Goal: Information Seeking & Learning: Learn about a topic

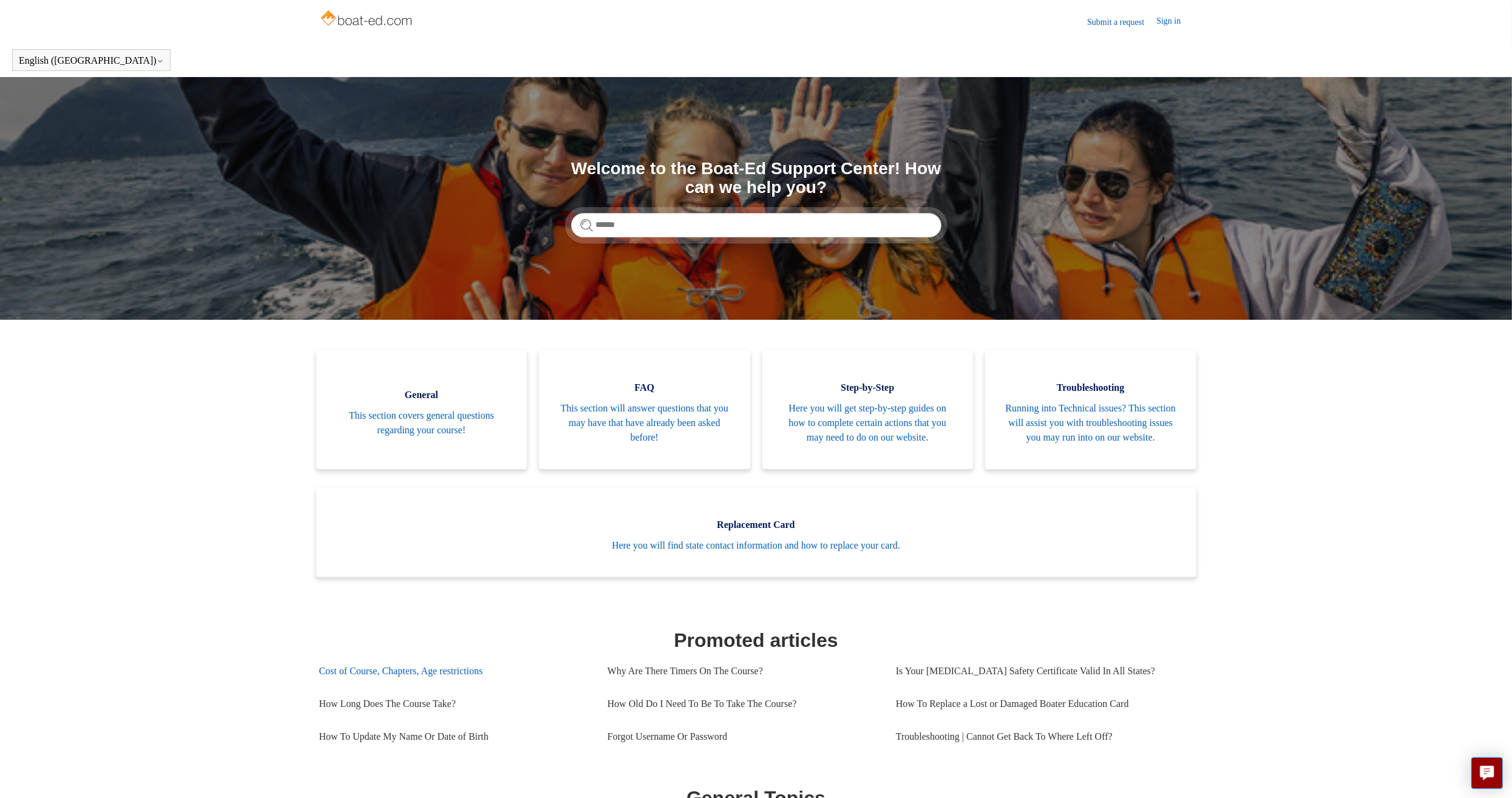
click at [468, 685] on link "Cost of Course, Chapters, Age restrictions" at bounding box center [454, 671] width 270 height 33
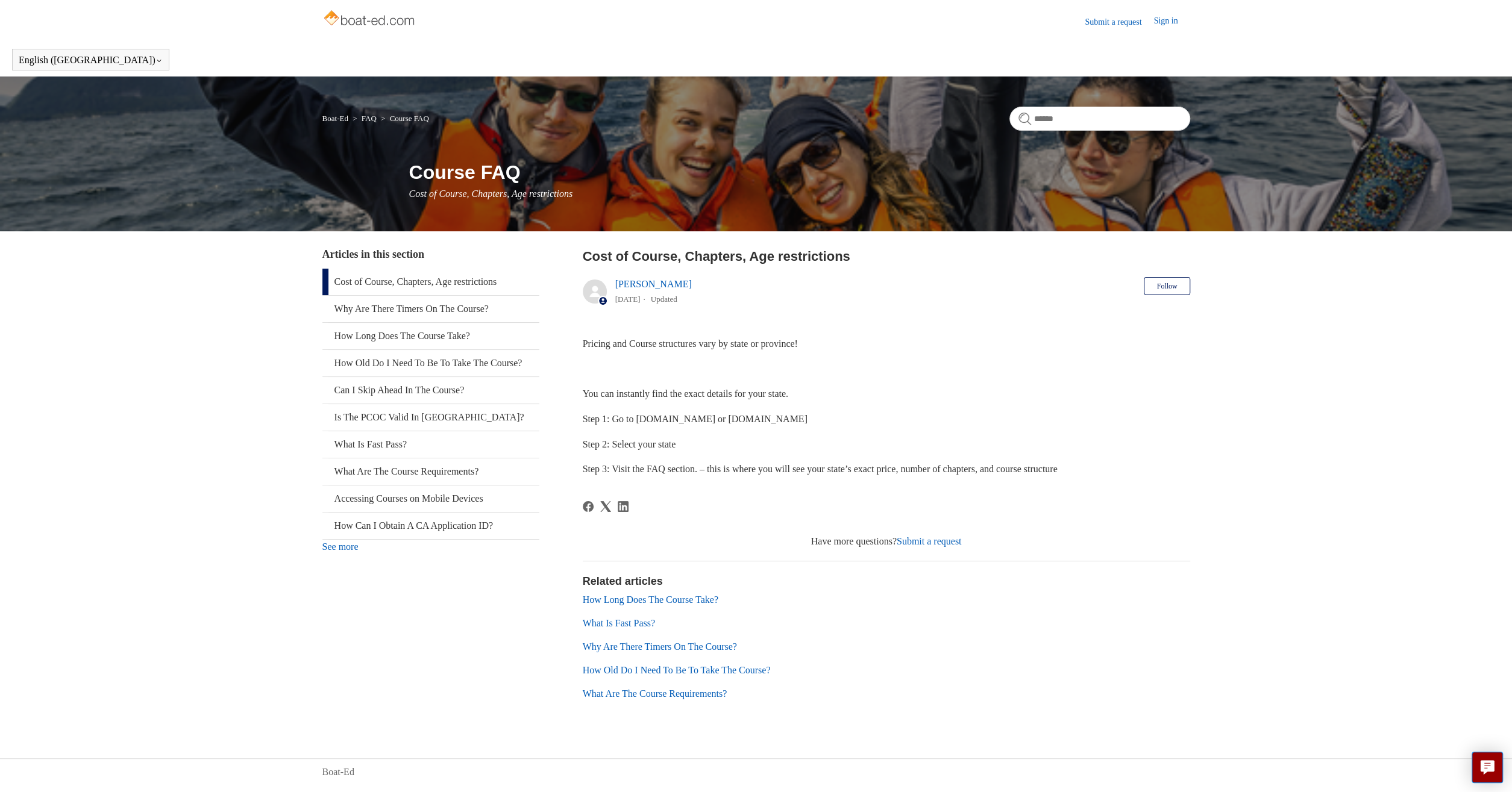
click at [425, 283] on link "Cost of Course, Chapters, Age restrictions" at bounding box center [431, 282] width 217 height 27
drag, startPoint x: 640, startPoint y: 418, endPoint x: 784, endPoint y: 420, distance: 144.0
click at [784, 420] on p "Step 1: Go to [DOMAIN_NAME] or [DOMAIN_NAME]" at bounding box center [886, 419] width 607 height 16
click at [758, 420] on span "Step 1: Go to [DOMAIN_NAME] or [DOMAIN_NAME]" at bounding box center [695, 419] width 225 height 10
drag, startPoint x: 710, startPoint y: 418, endPoint x: 785, endPoint y: 417, distance: 75.0
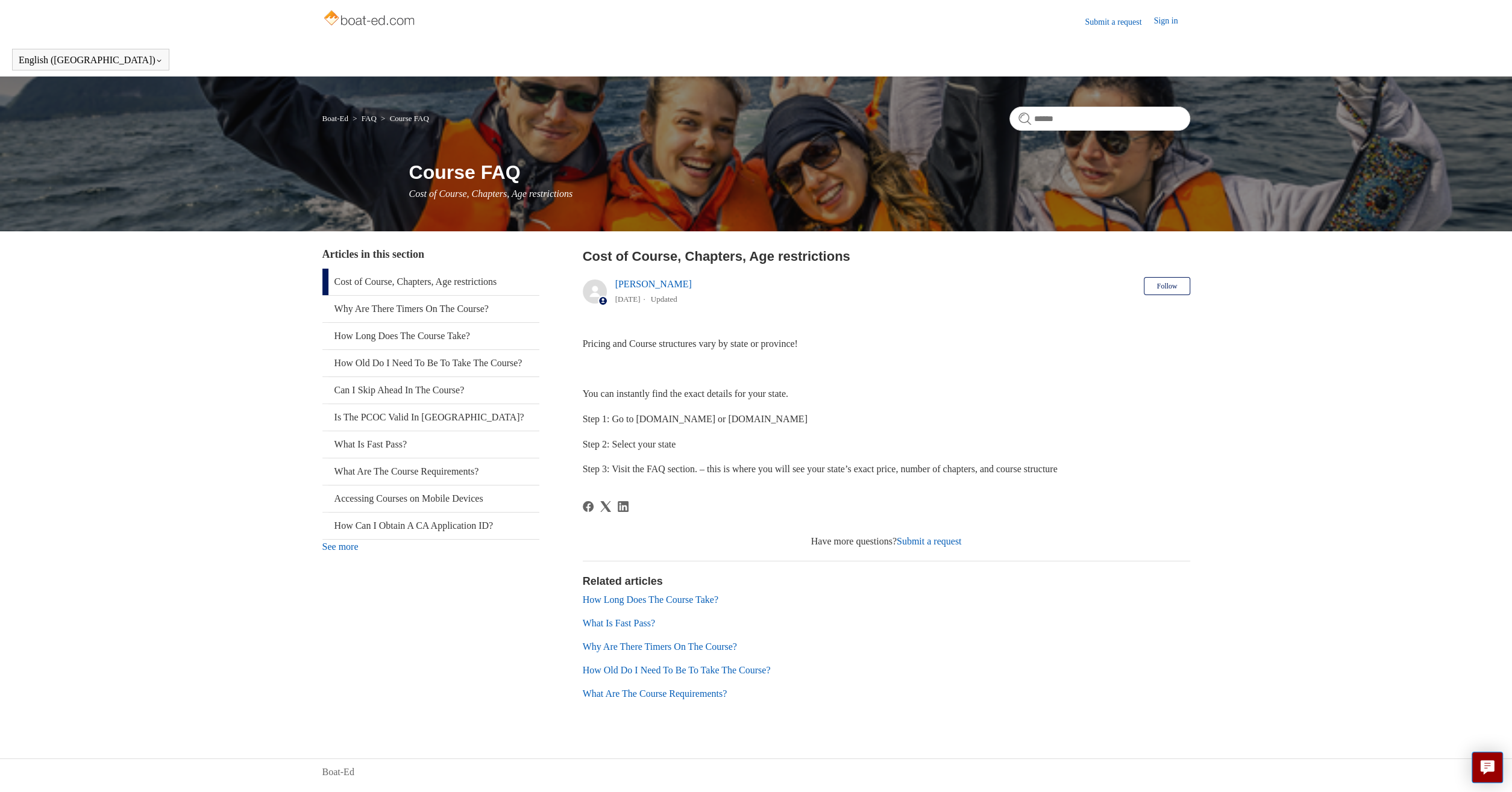
click at [785, 417] on p "Step 1: Go to [DOMAIN_NAME] or [DOMAIN_NAME]" at bounding box center [886, 419] width 607 height 16
